Goal: Transaction & Acquisition: Obtain resource

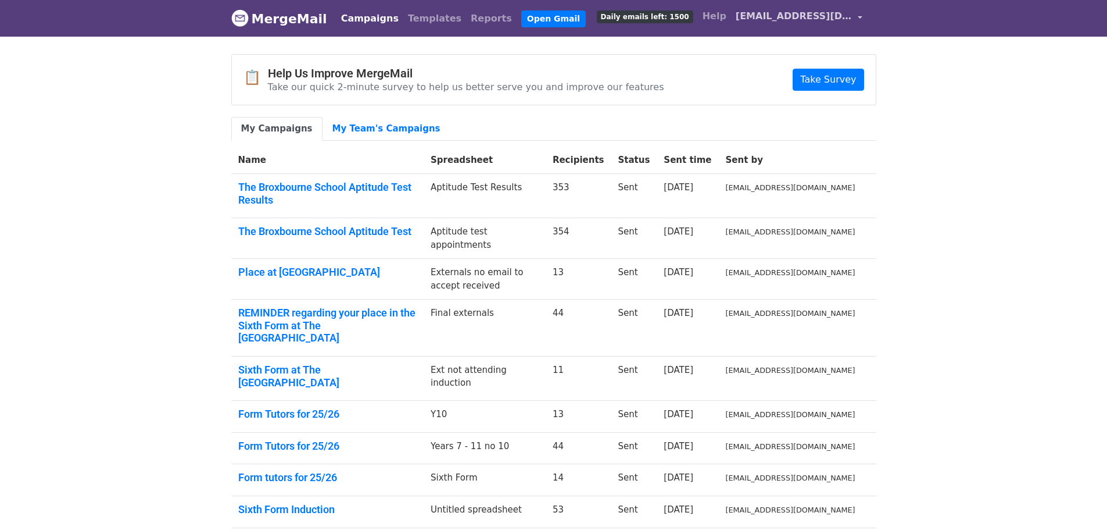
click at [757, 14] on span "[EMAIL_ADDRESS][DOMAIN_NAME]" at bounding box center [794, 16] width 116 height 14
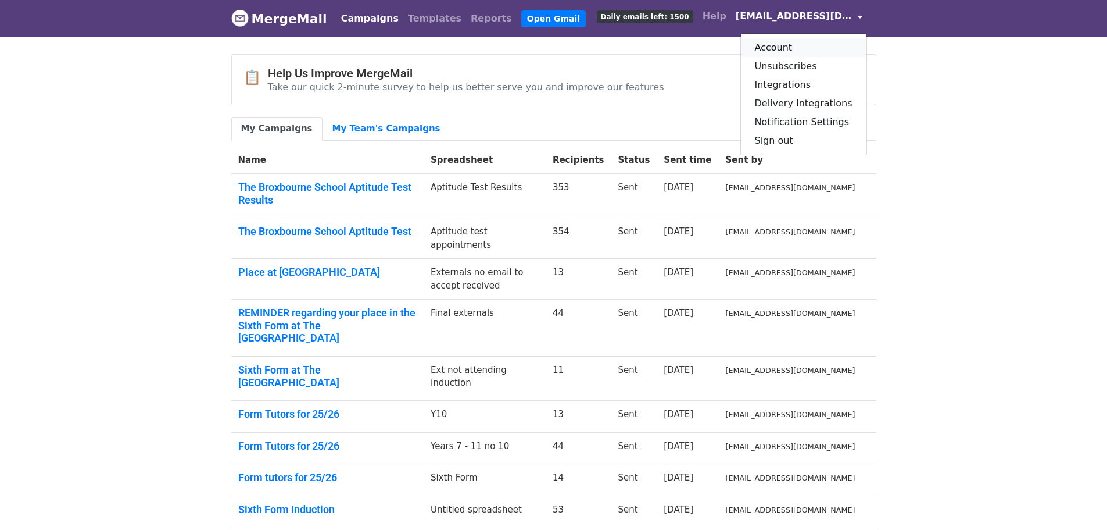
click at [796, 42] on link "Account" at bounding box center [804, 47] width 126 height 19
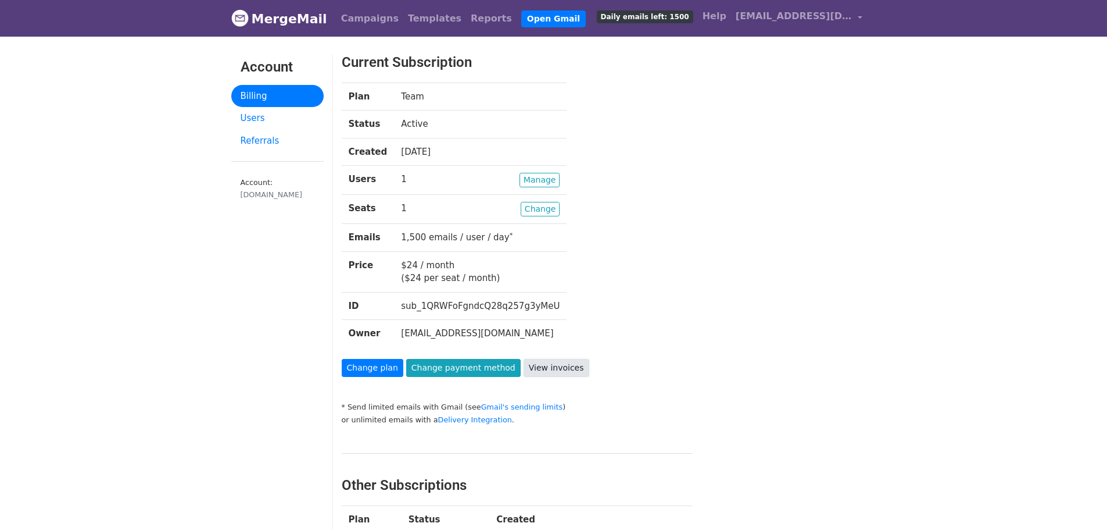
click at [552, 365] on link "View invoices" at bounding box center [557, 368] width 66 height 18
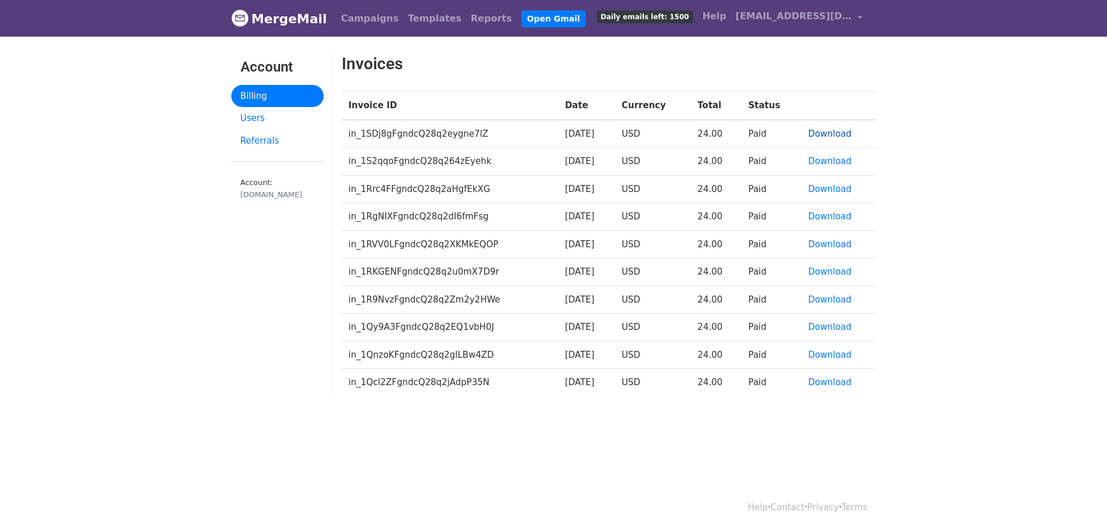
click at [834, 134] on link "Download" at bounding box center [831, 133] width 44 height 10
click at [823, 159] on link "Download" at bounding box center [831, 161] width 44 height 10
